Goal: Task Accomplishment & Management: Use online tool/utility

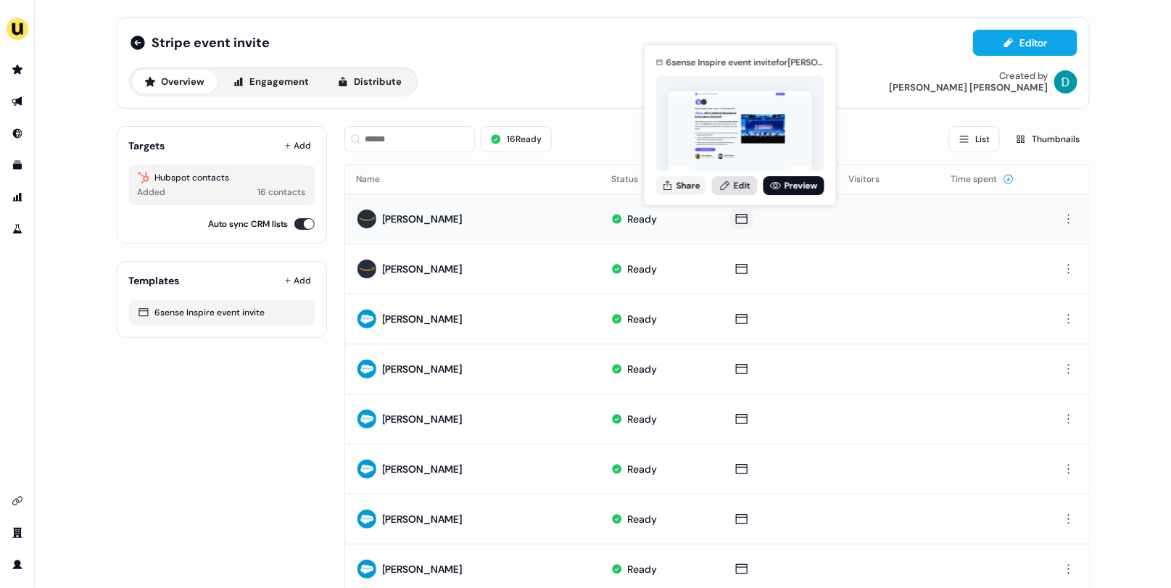
click at [732, 183] on link "Edit" at bounding box center [735, 185] width 46 height 19
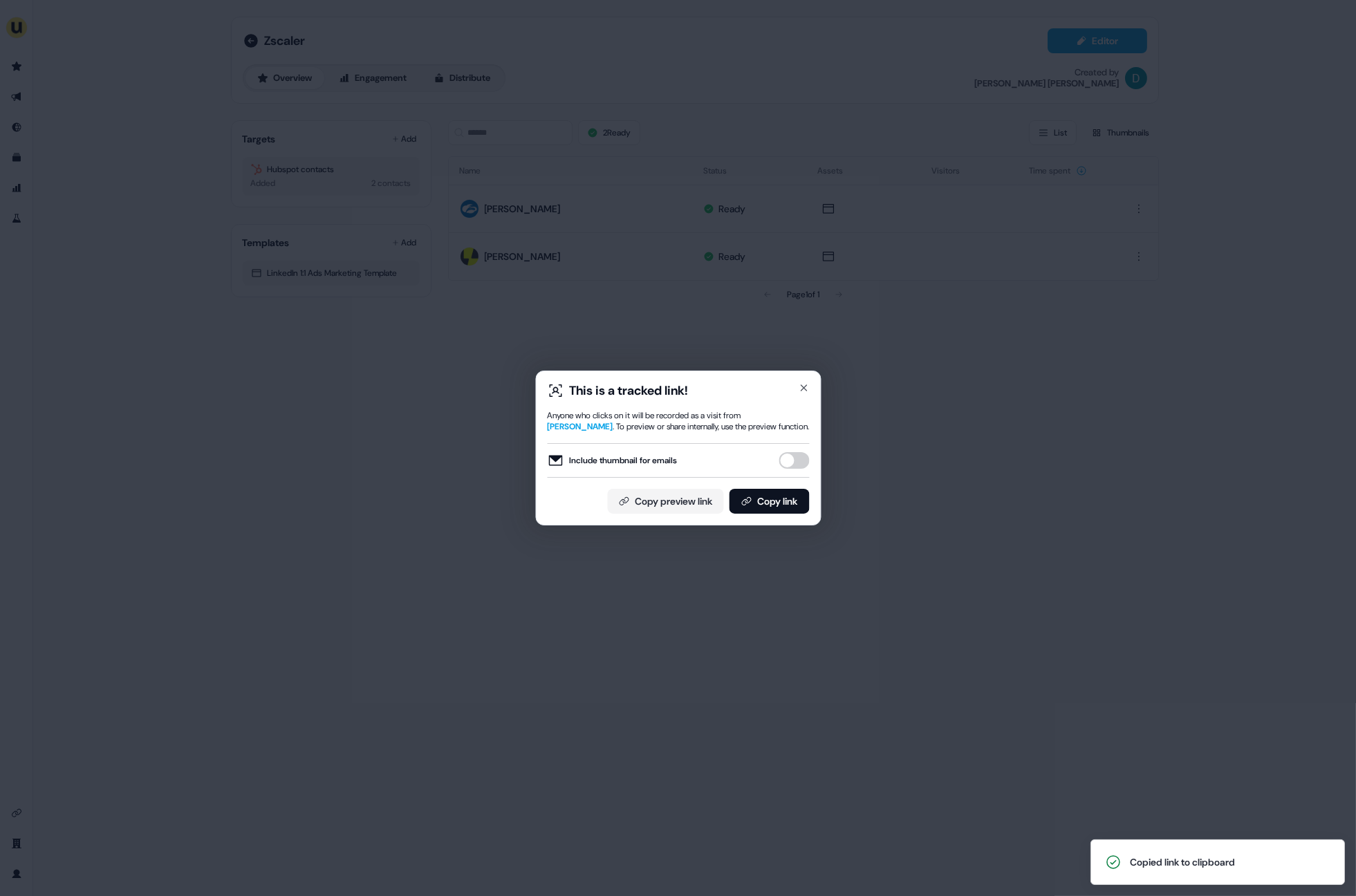
click at [431, 336] on div "This is a tracked link! Anyone who clicks on it will be recorded as a visit fro…" at bounding box center [678, 448] width 1356 height 896
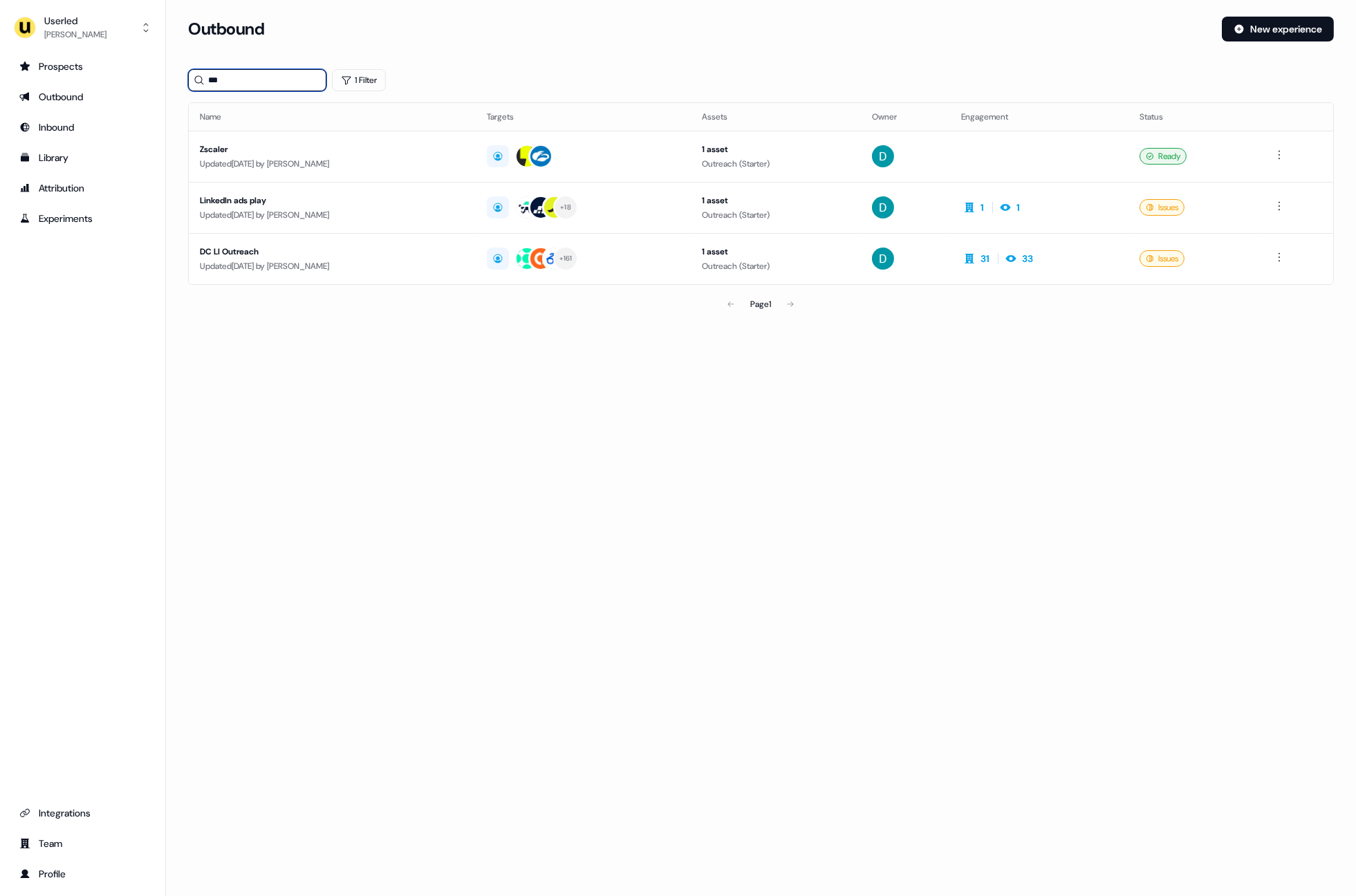
drag, startPoint x: 255, startPoint y: 82, endPoint x: 213, endPoint y: 82, distance: 42.0
click at [213, 82] on input "***" at bounding box center [257, 80] width 138 height 22
type input "*"
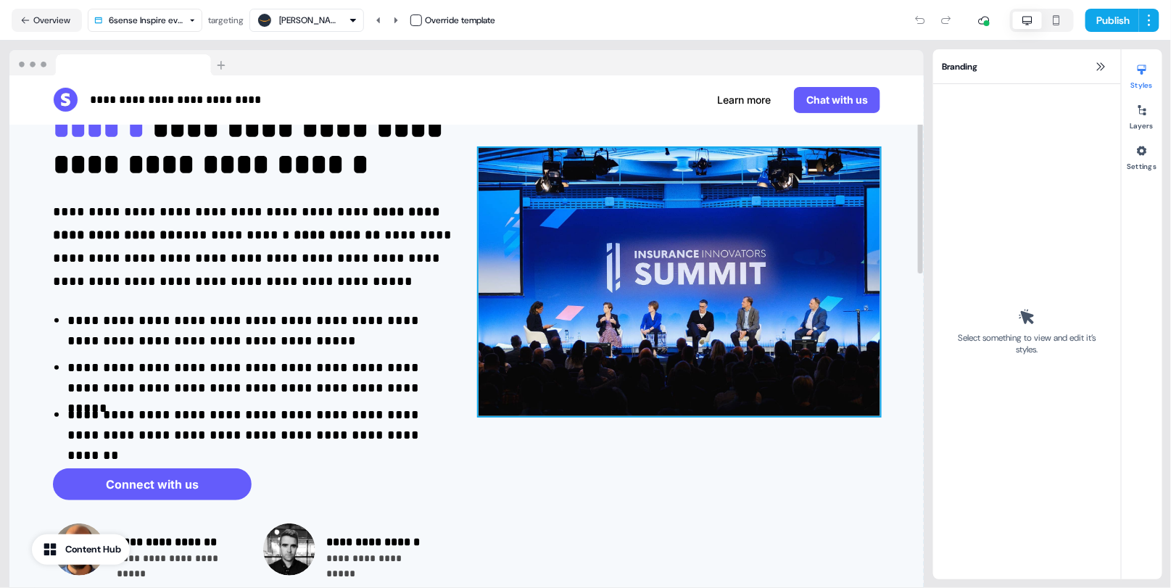
scroll to position [134, 0]
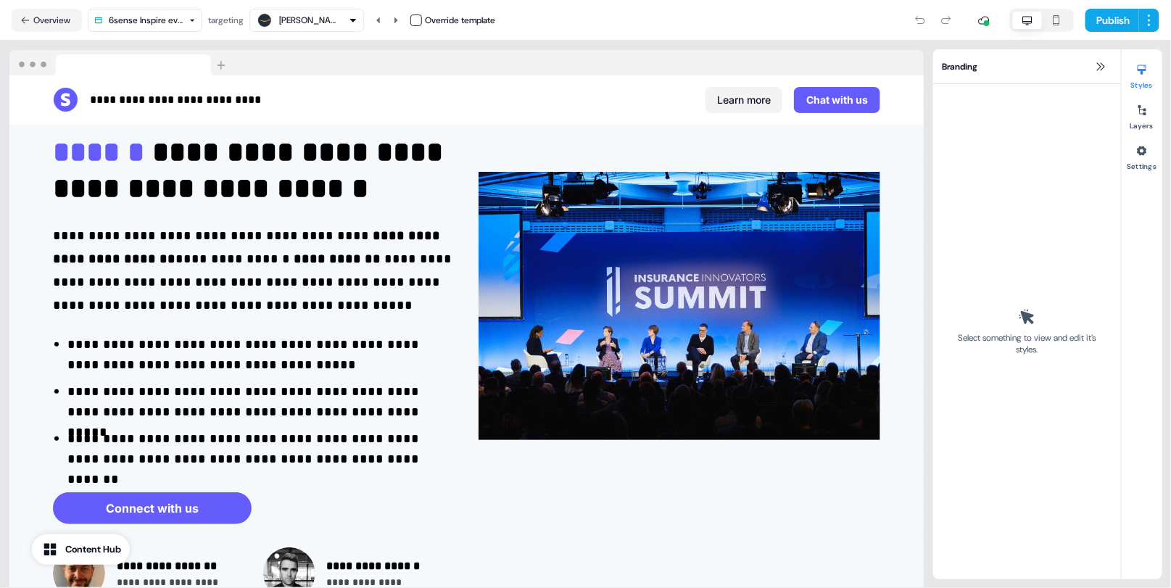
click at [739, 102] on button "Learn more" at bounding box center [744, 100] width 77 height 26
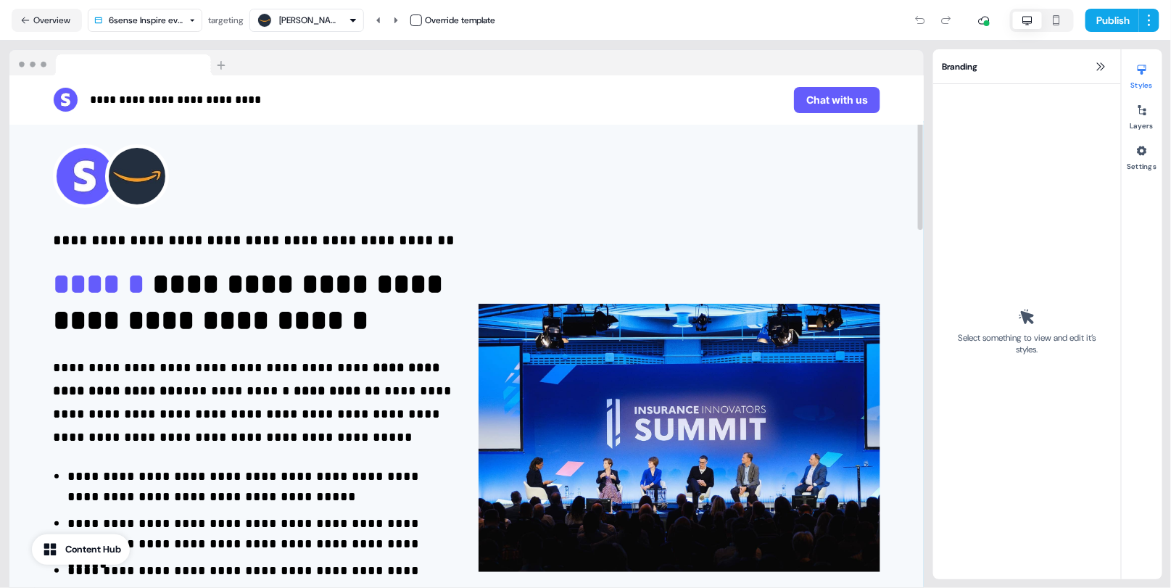
scroll to position [0, 0]
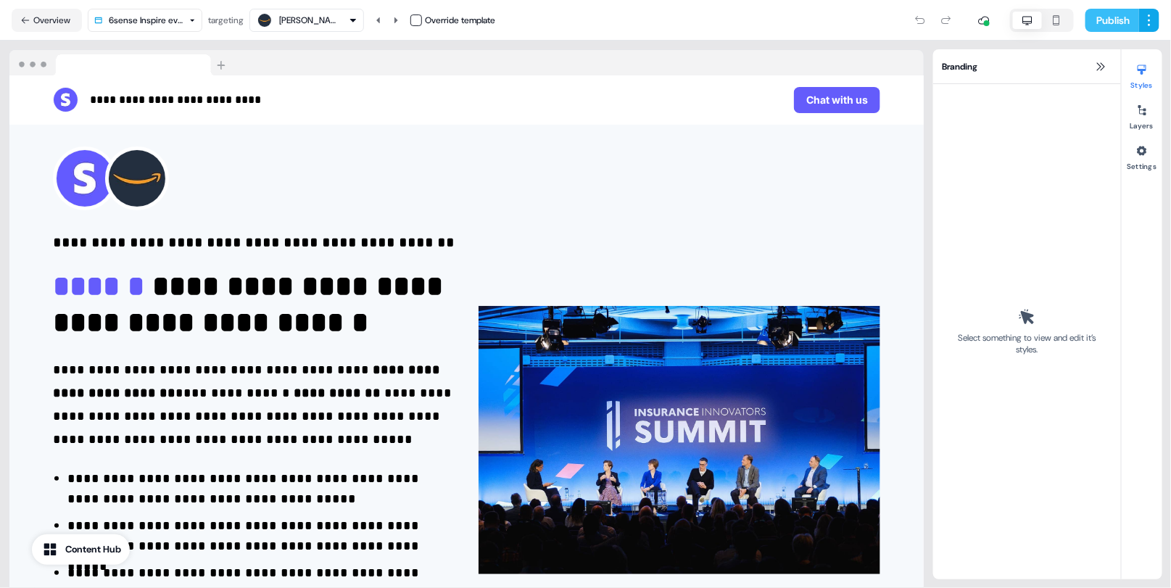
click at [1111, 21] on button "Publish" at bounding box center [1113, 20] width 54 height 23
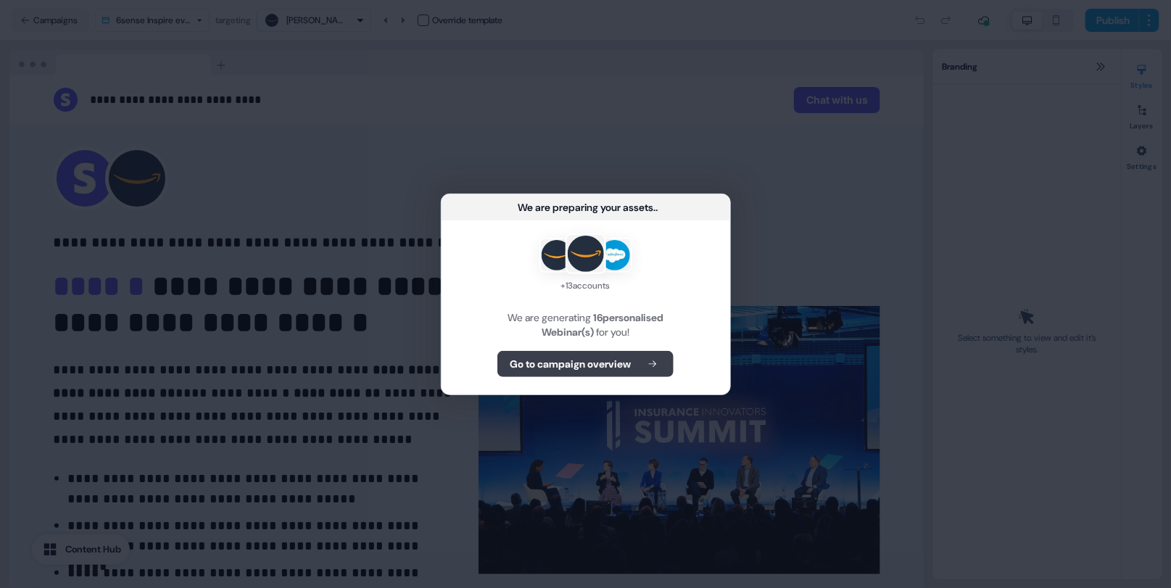
click at [597, 359] on b "Go to campaign overview" at bounding box center [570, 364] width 121 height 15
